Goal: Task Accomplishment & Management: Use online tool/utility

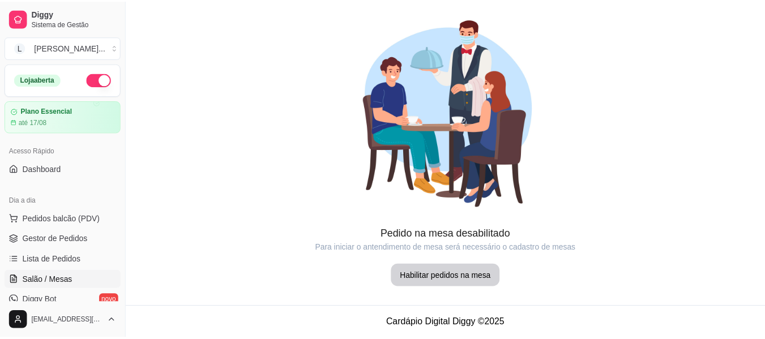
scroll to position [170, 0]
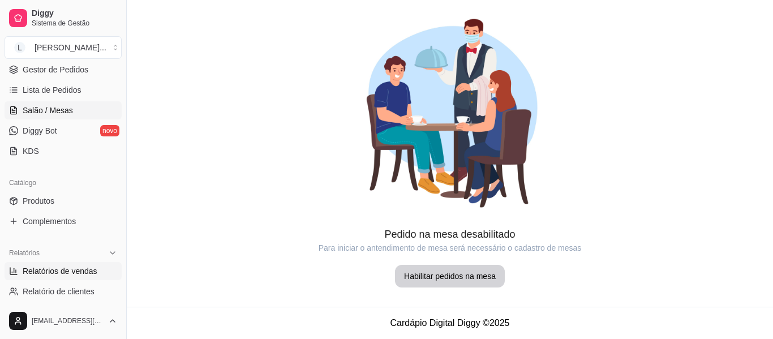
click at [82, 272] on span "Relatórios de vendas" at bounding box center [60, 270] width 75 height 11
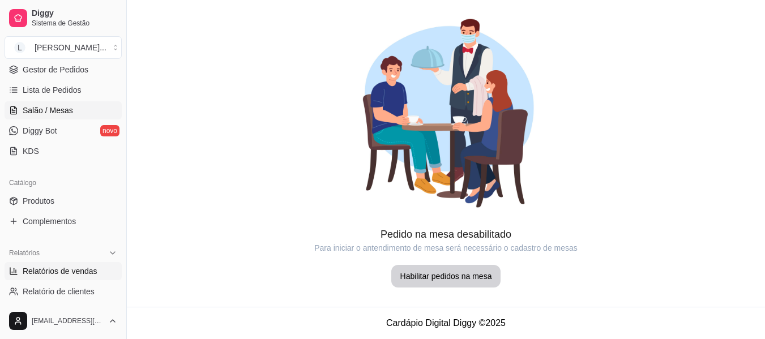
select select "ALL"
select select "0"
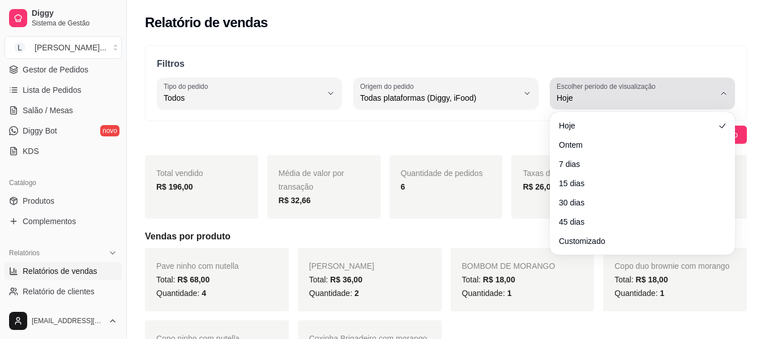
click at [670, 98] on span "Hoje" at bounding box center [635, 97] width 158 height 11
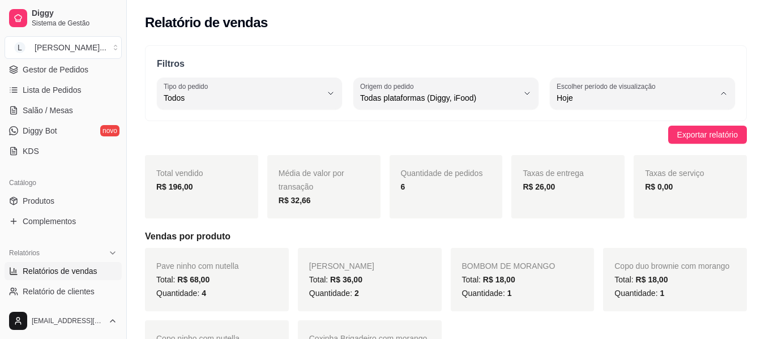
click at [624, 142] on span "Ontem" at bounding box center [636, 143] width 149 height 11
type input "1"
select select "1"
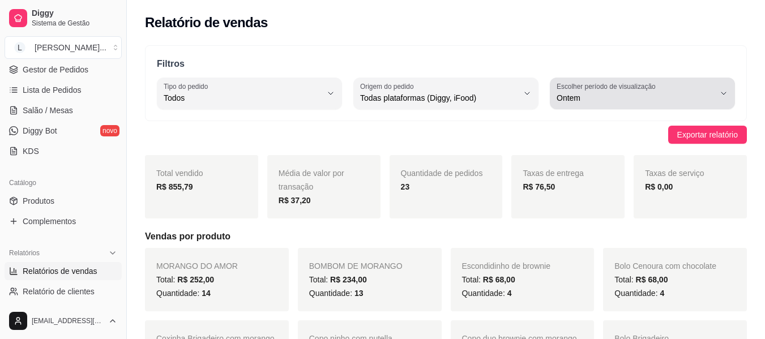
click at [624, 85] on label "Escolher período de visualização" at bounding box center [607, 87] width 102 height 10
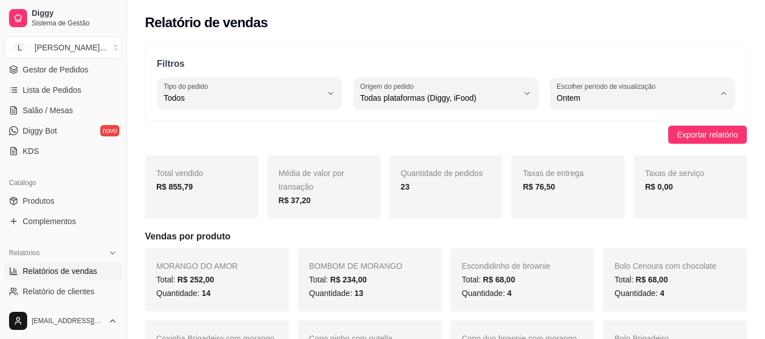
click at [613, 129] on span "Hoje" at bounding box center [636, 124] width 149 height 11
type input "0"
select select "0"
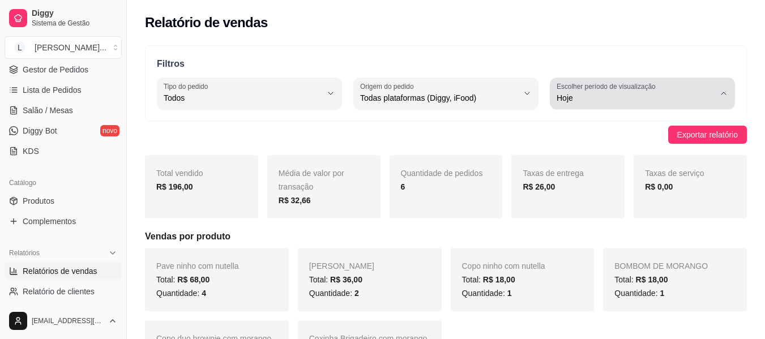
click at [615, 101] on span "Hoje" at bounding box center [635, 97] width 158 height 11
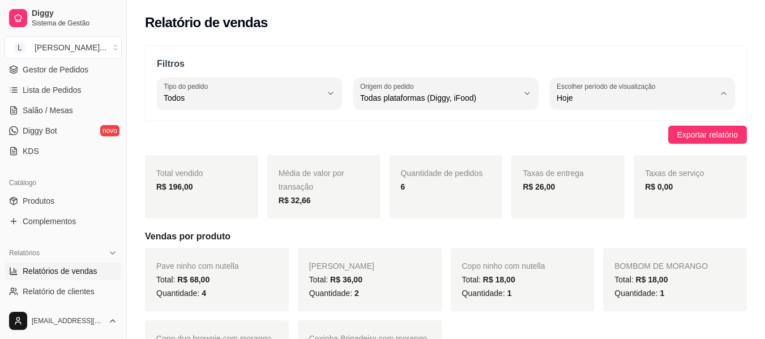
click at [586, 145] on span "Ontem" at bounding box center [636, 143] width 149 height 11
type input "1"
select select "1"
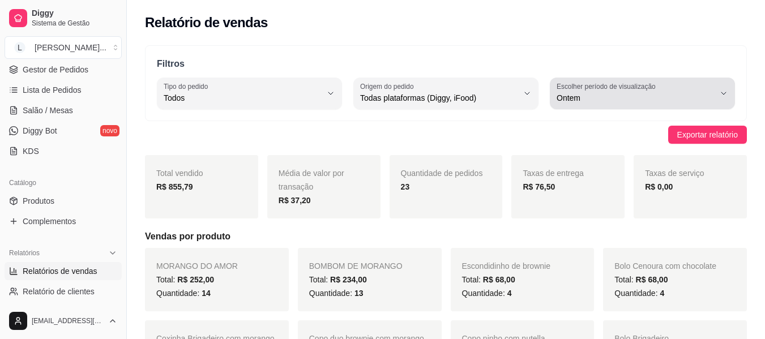
click at [596, 89] on label "Escolher período de visualização" at bounding box center [607, 87] width 102 height 10
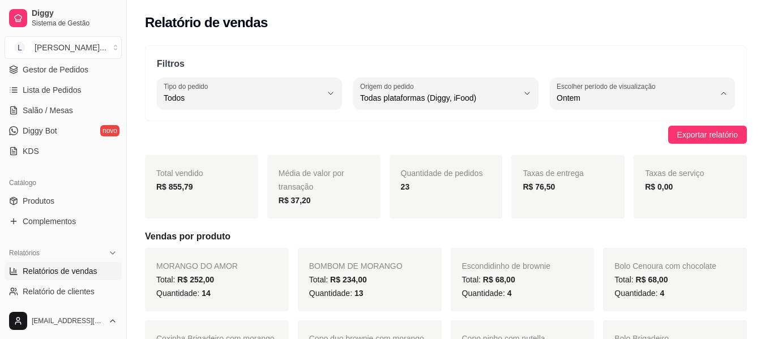
click at [596, 133] on li "Hoje" at bounding box center [642, 126] width 169 height 18
type input "0"
select select "0"
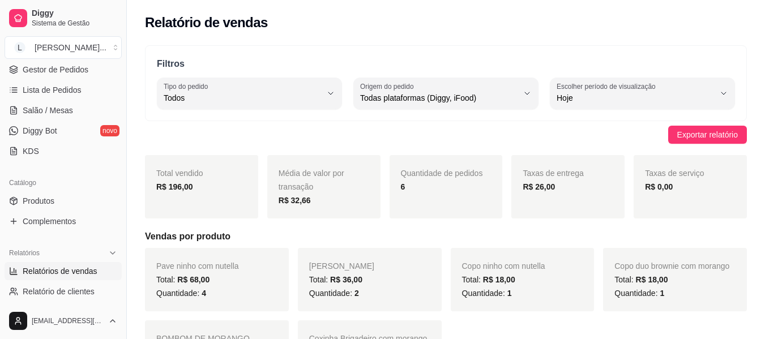
click at [580, 138] on div "Exportar relatório" at bounding box center [446, 135] width 602 height 18
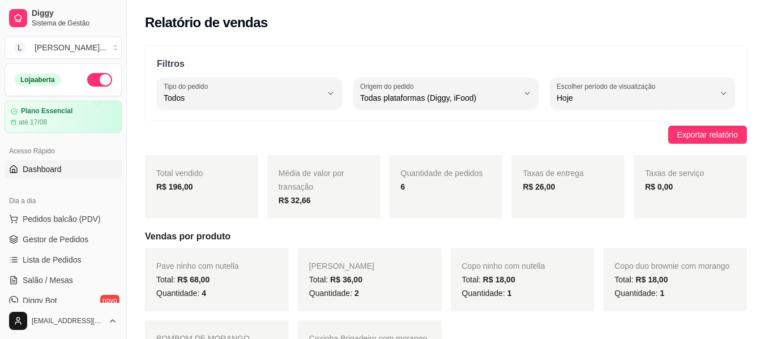
click at [59, 165] on span "Dashboard" at bounding box center [42, 169] width 39 height 11
